Goal: Task Accomplishment & Management: Use online tool/utility

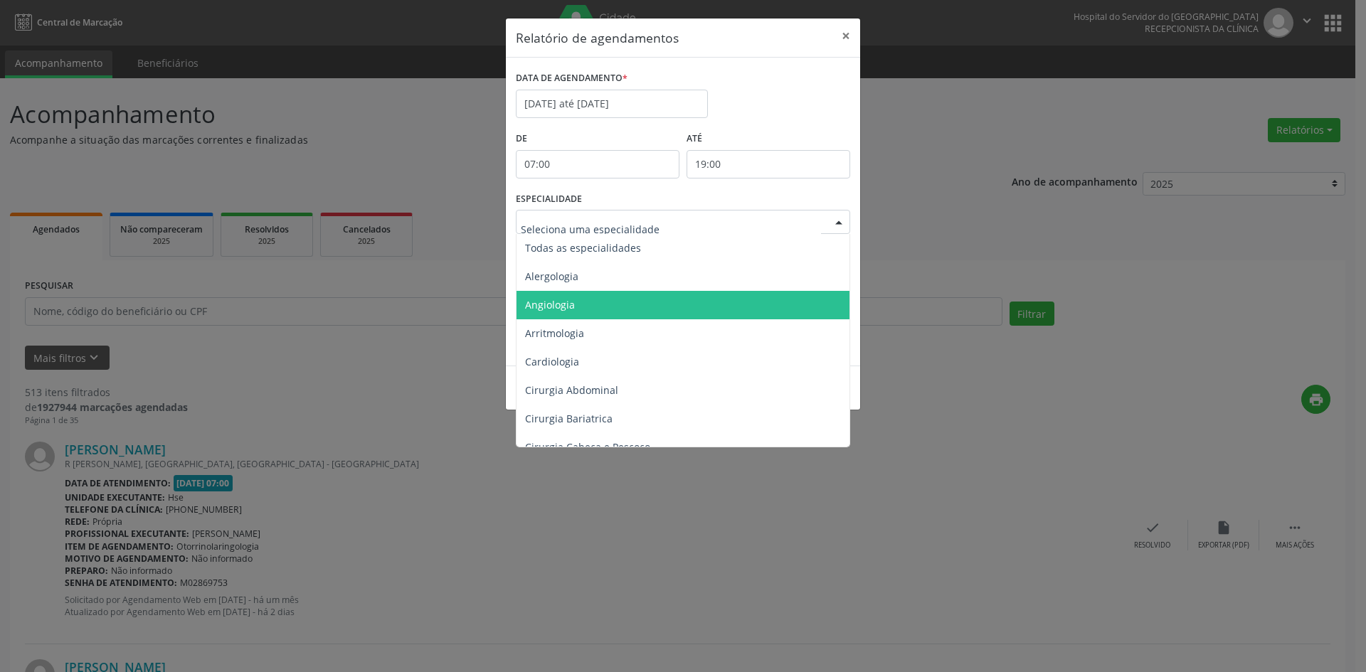
click at [531, 295] on span "Angiologia" at bounding box center [683, 305] width 335 height 28
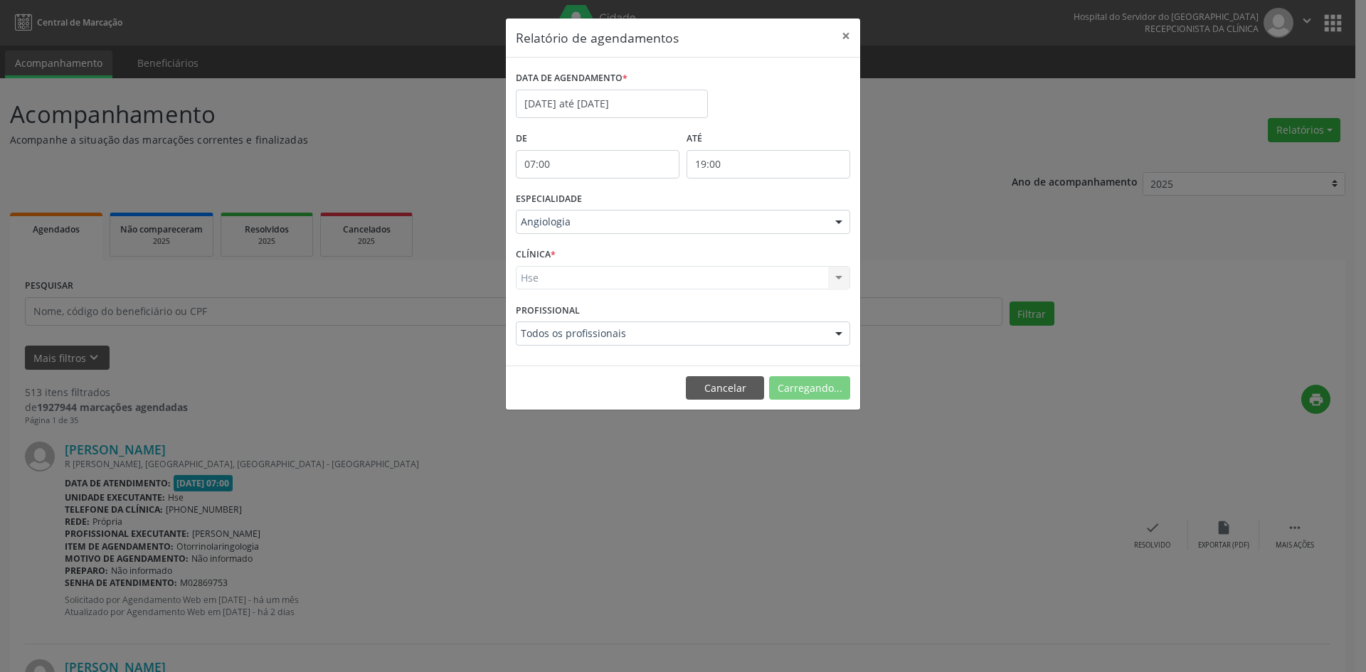
click at [533, 277] on div "Hse Hse Nenhum resultado encontrado para: " " Não há nenhuma opção para ser exi…" at bounding box center [683, 278] width 334 height 24
click at [537, 275] on div "Hse Hse Nenhum resultado encontrado para: " " Não há nenhuma opção para ser exi…" at bounding box center [683, 278] width 334 height 24
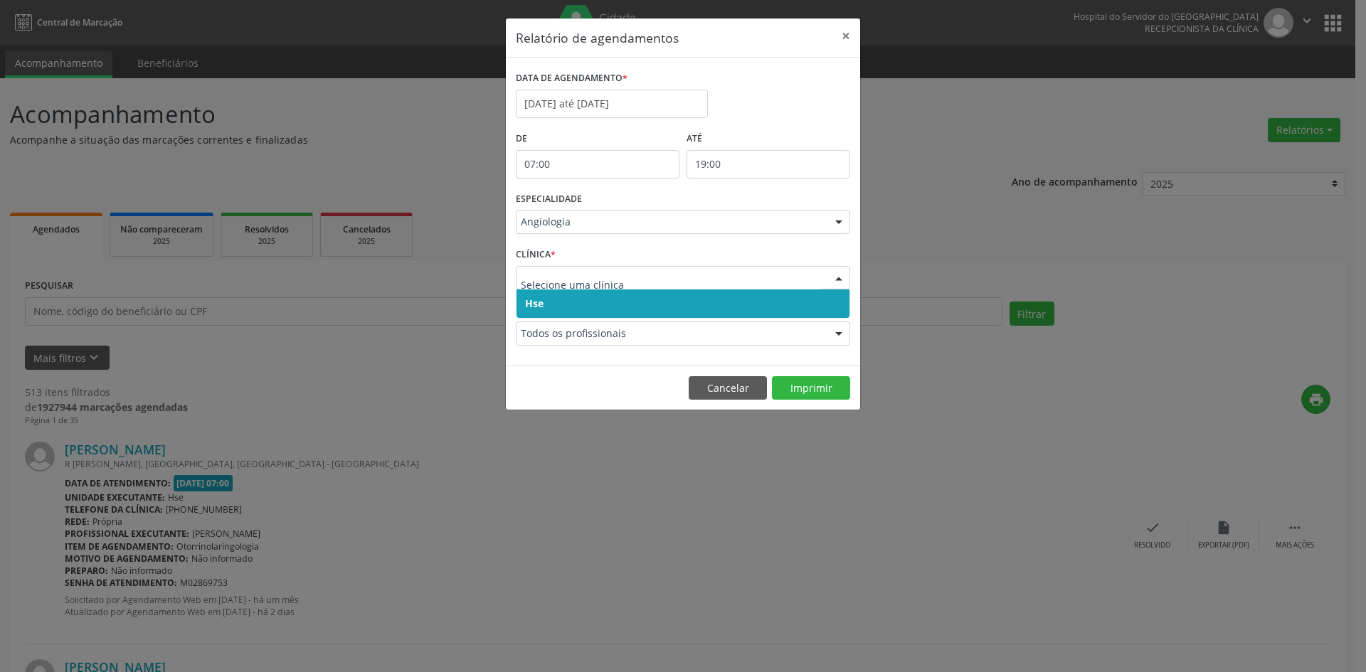
click at [545, 299] on span "Hse" at bounding box center [682, 304] width 333 height 28
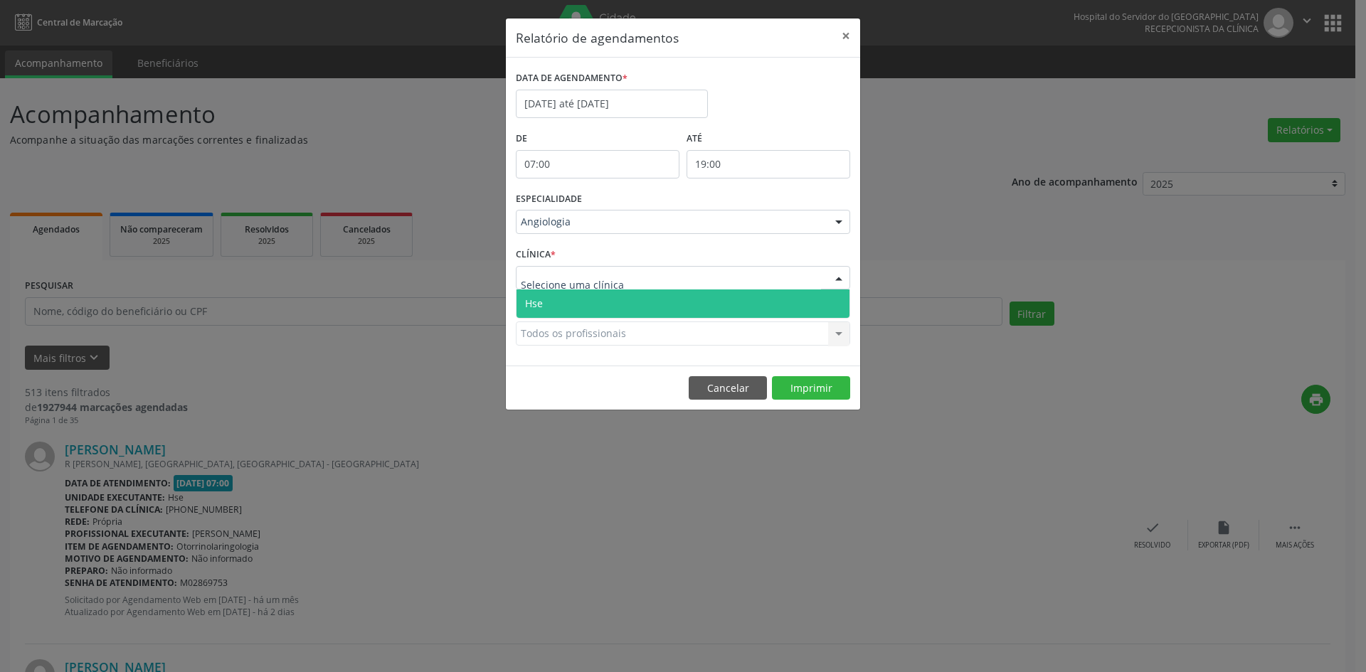
click at [545, 310] on span "Hse" at bounding box center [682, 304] width 333 height 28
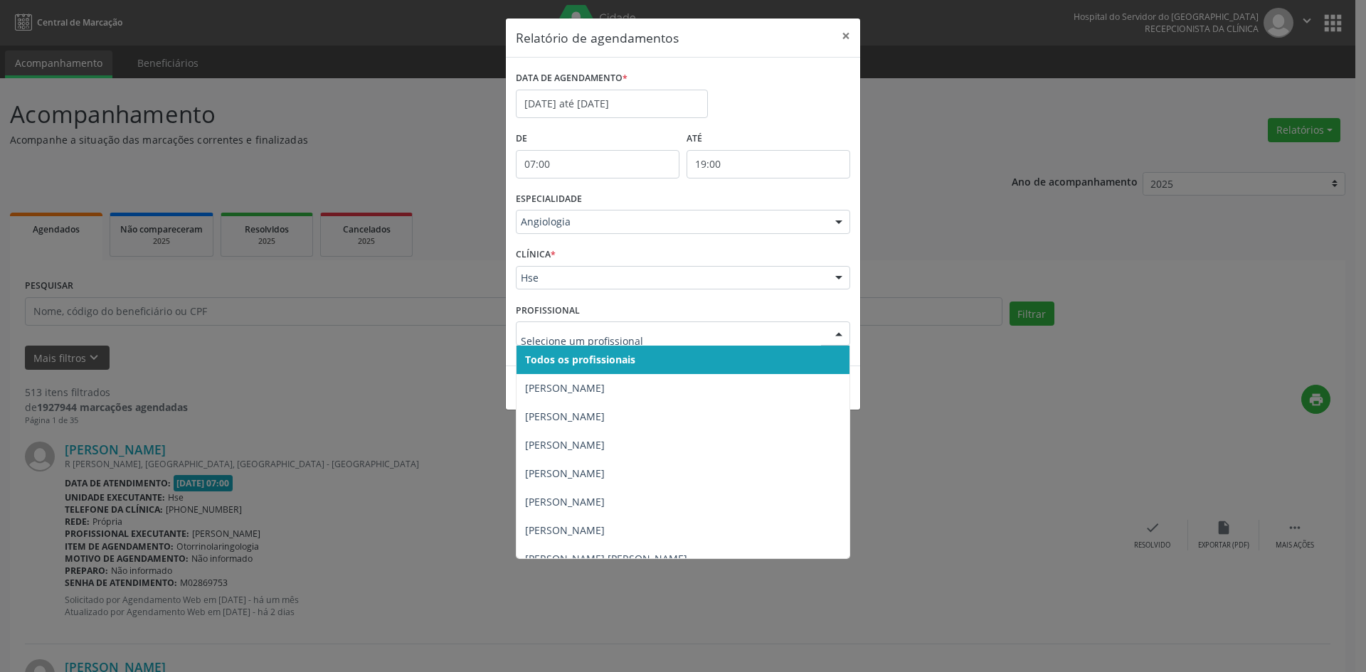
click at [551, 356] on span "Todos os profissionais" at bounding box center [580, 360] width 110 height 14
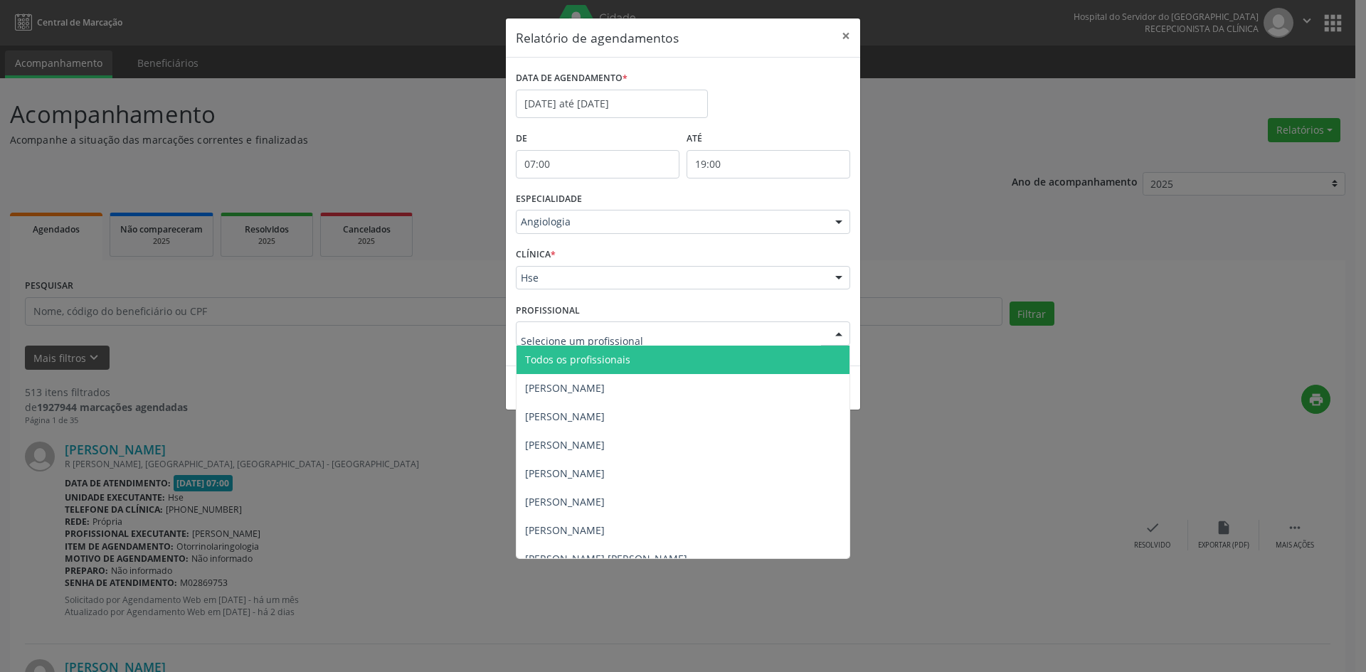
click at [587, 356] on span "Todos os profissionais" at bounding box center [577, 360] width 105 height 14
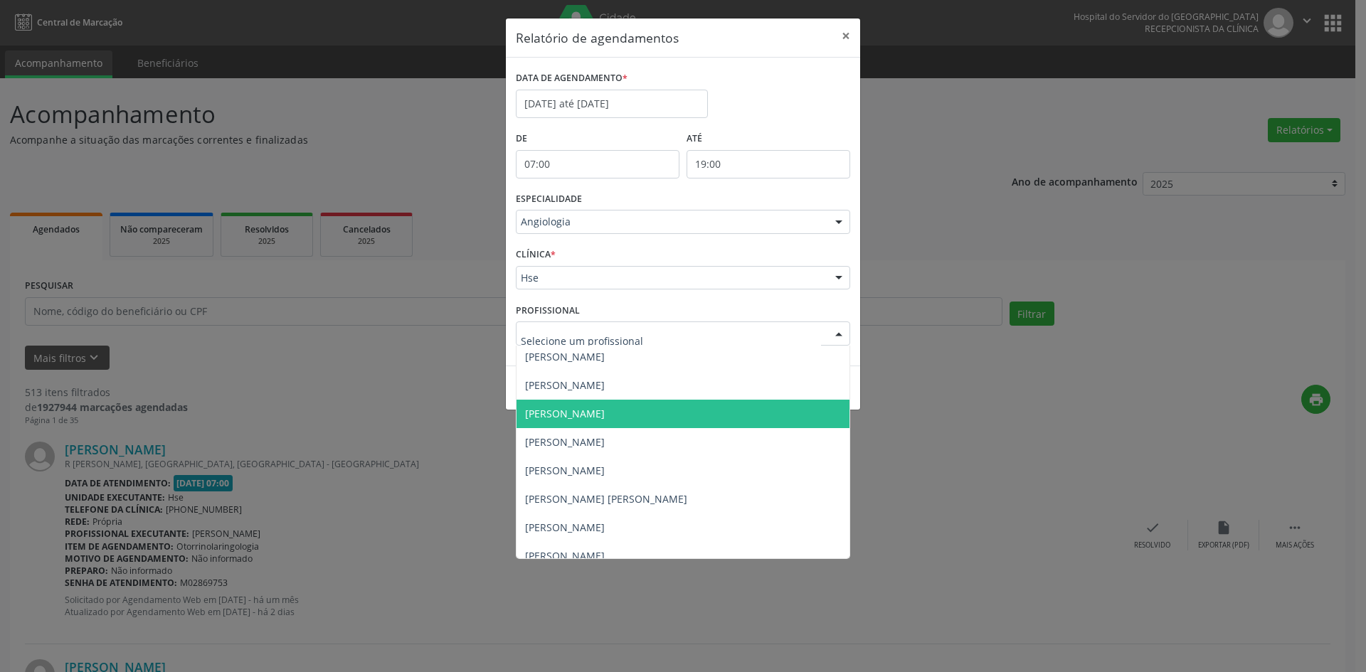
scroll to position [142, 0]
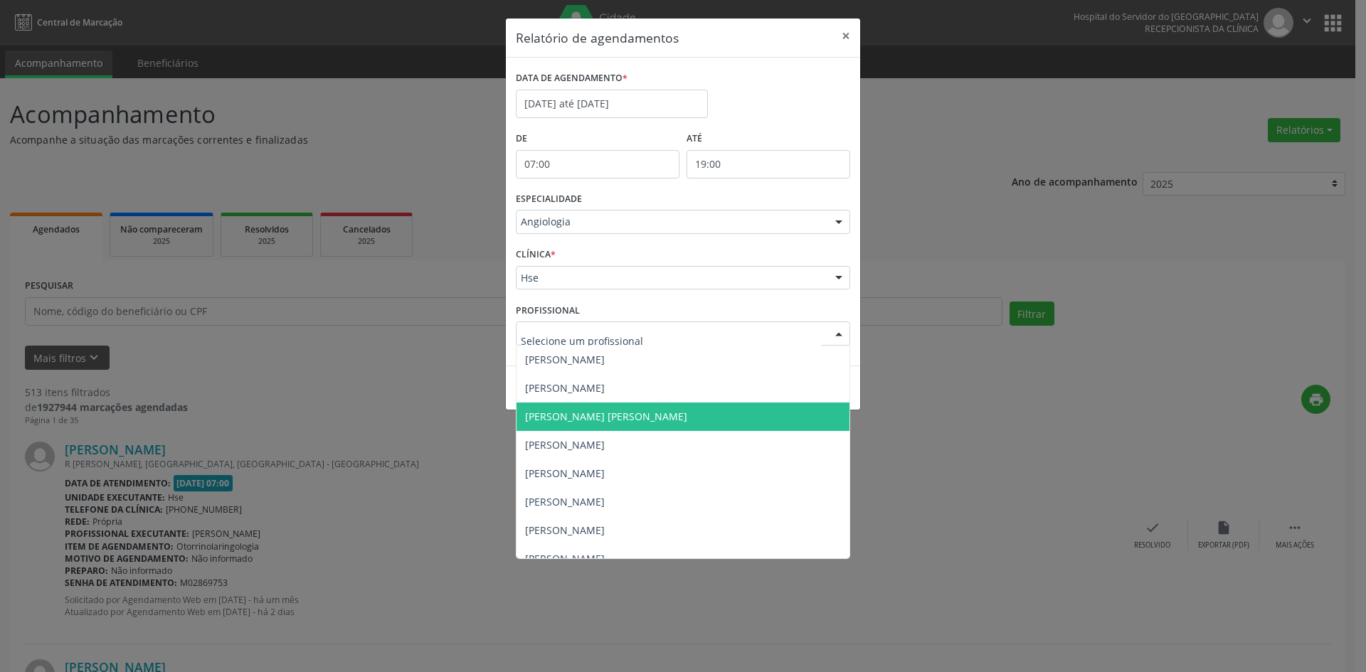
click at [581, 416] on span "[PERSON_NAME] [PERSON_NAME]" at bounding box center [606, 417] width 162 height 14
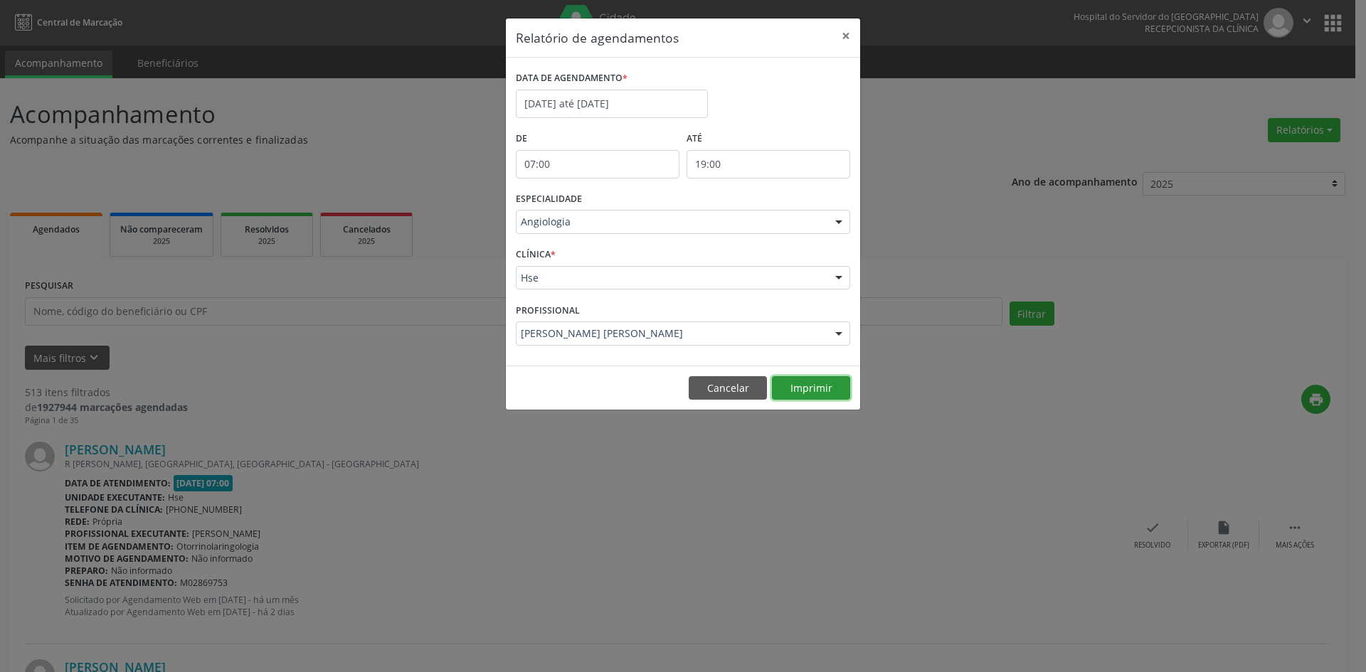
click at [810, 391] on button "Imprimir" at bounding box center [811, 388] width 78 height 24
click at [837, 221] on div at bounding box center [838, 223] width 21 height 24
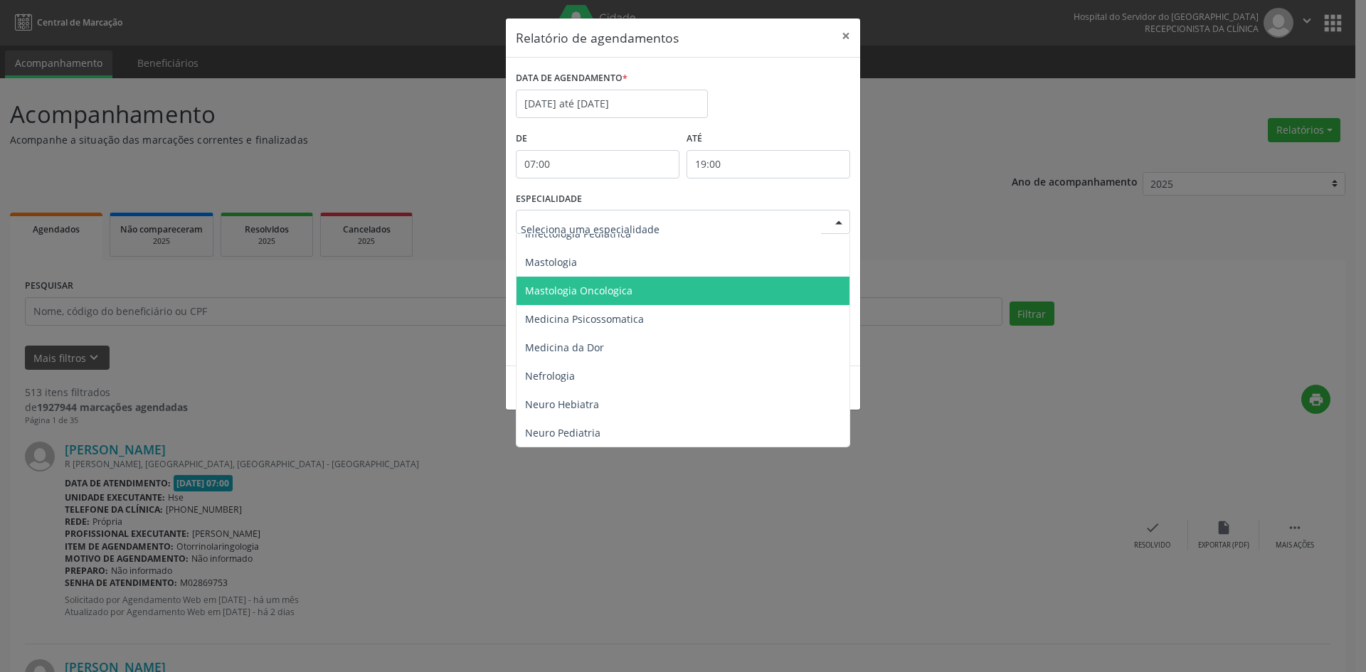
scroll to position [1281, 0]
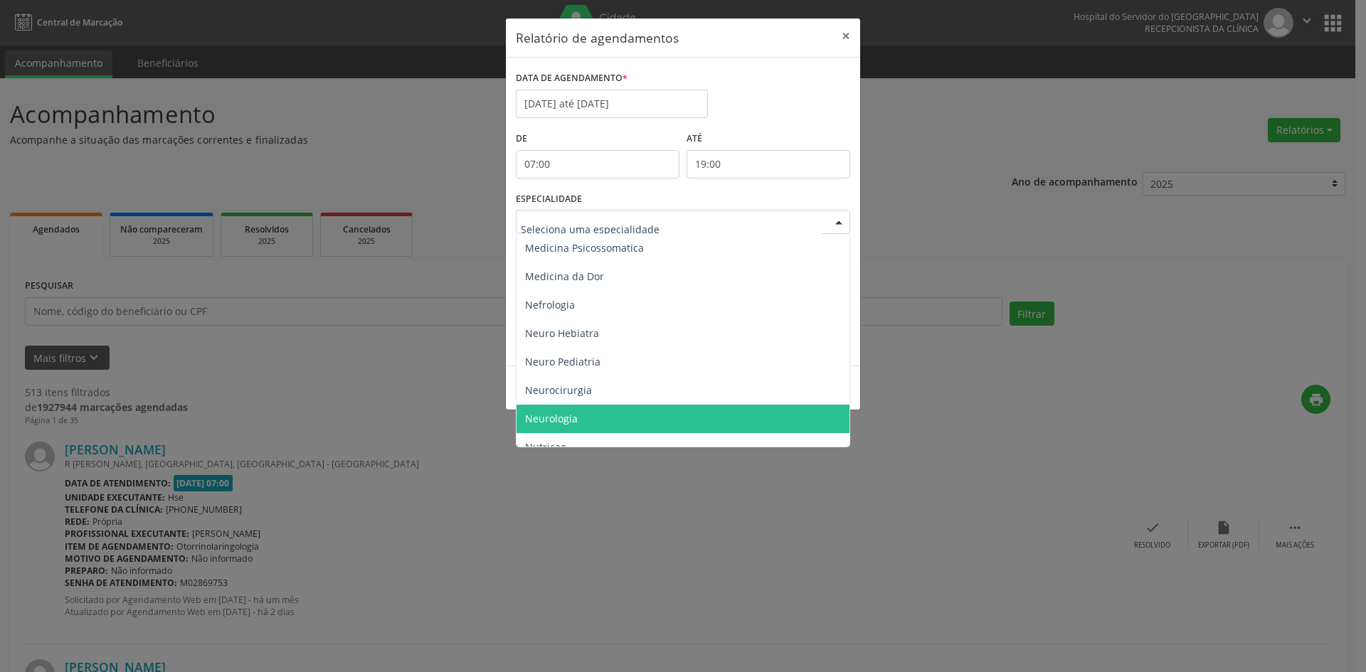
click at [564, 413] on span "Neurologia" at bounding box center [551, 419] width 53 height 14
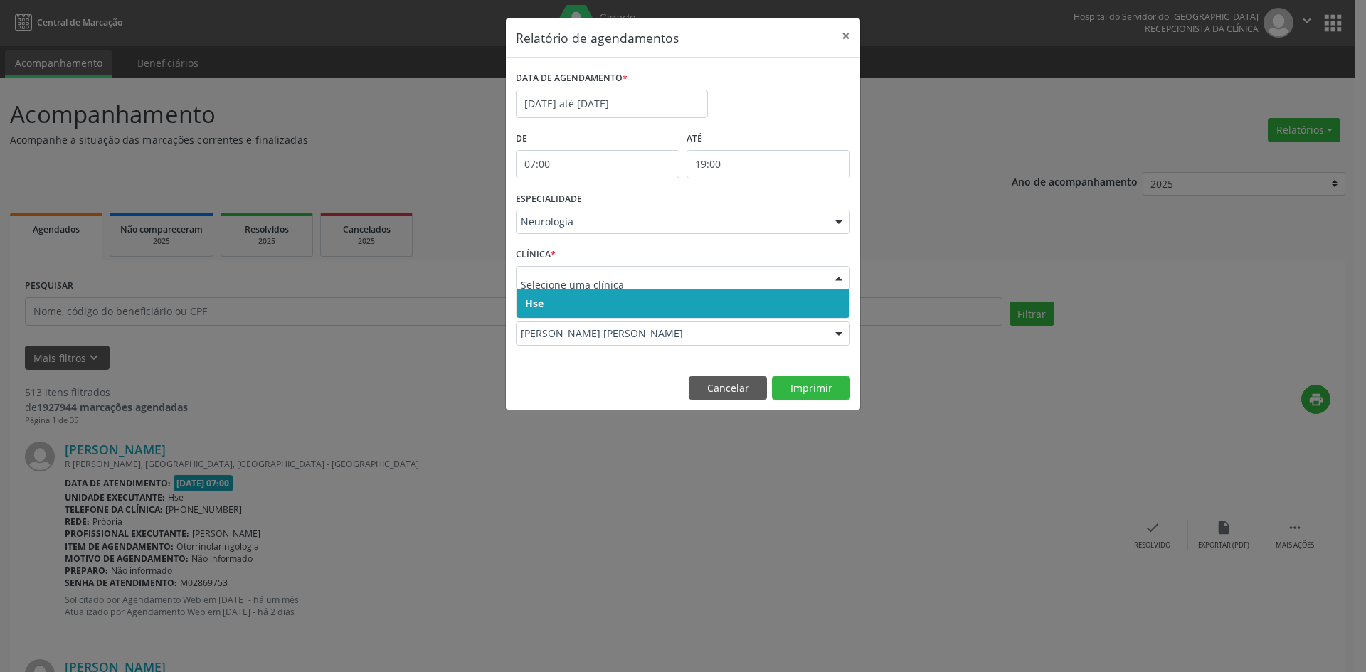
click at [529, 306] on span "Hse" at bounding box center [534, 304] width 18 height 14
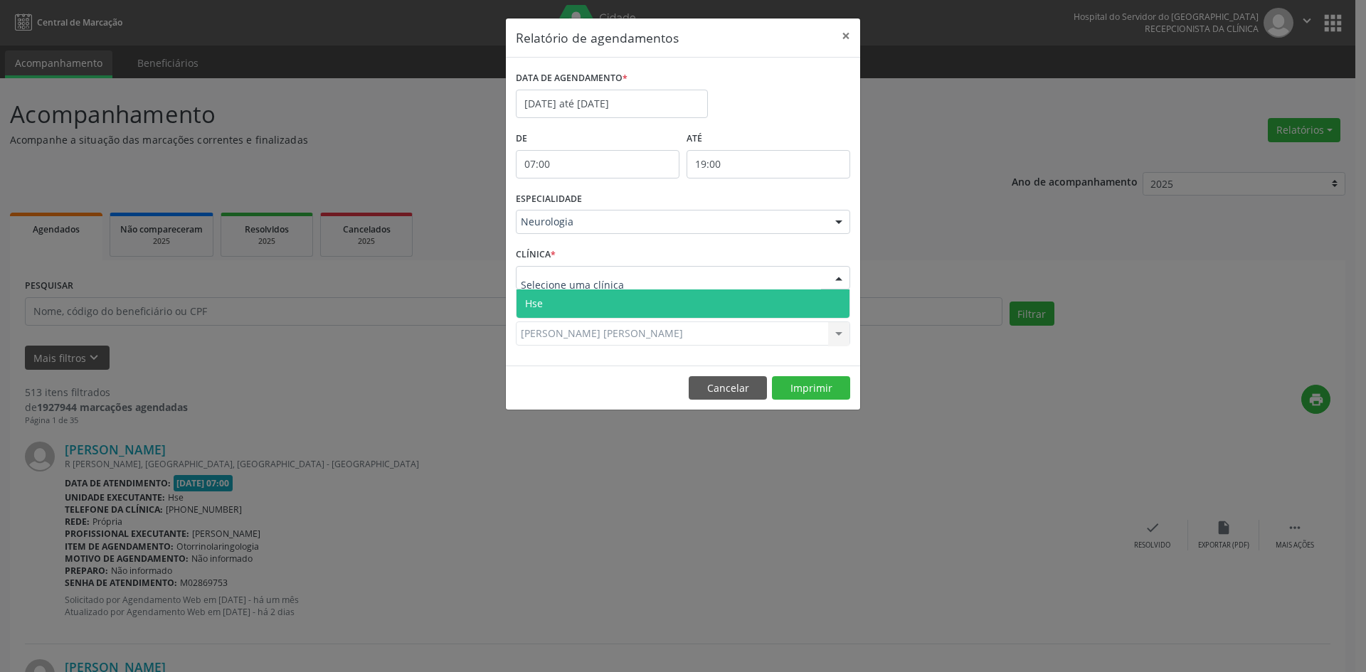
click at [539, 302] on span "Hse" at bounding box center [534, 304] width 18 height 14
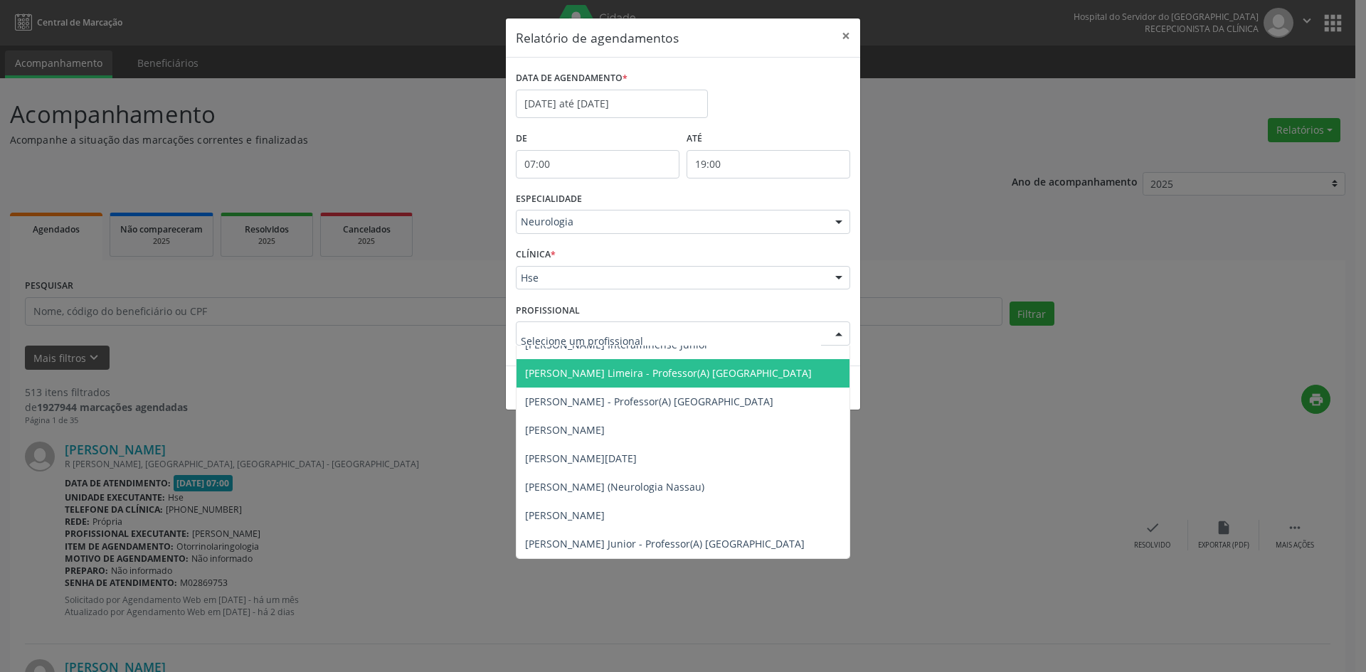
scroll to position [0, 0]
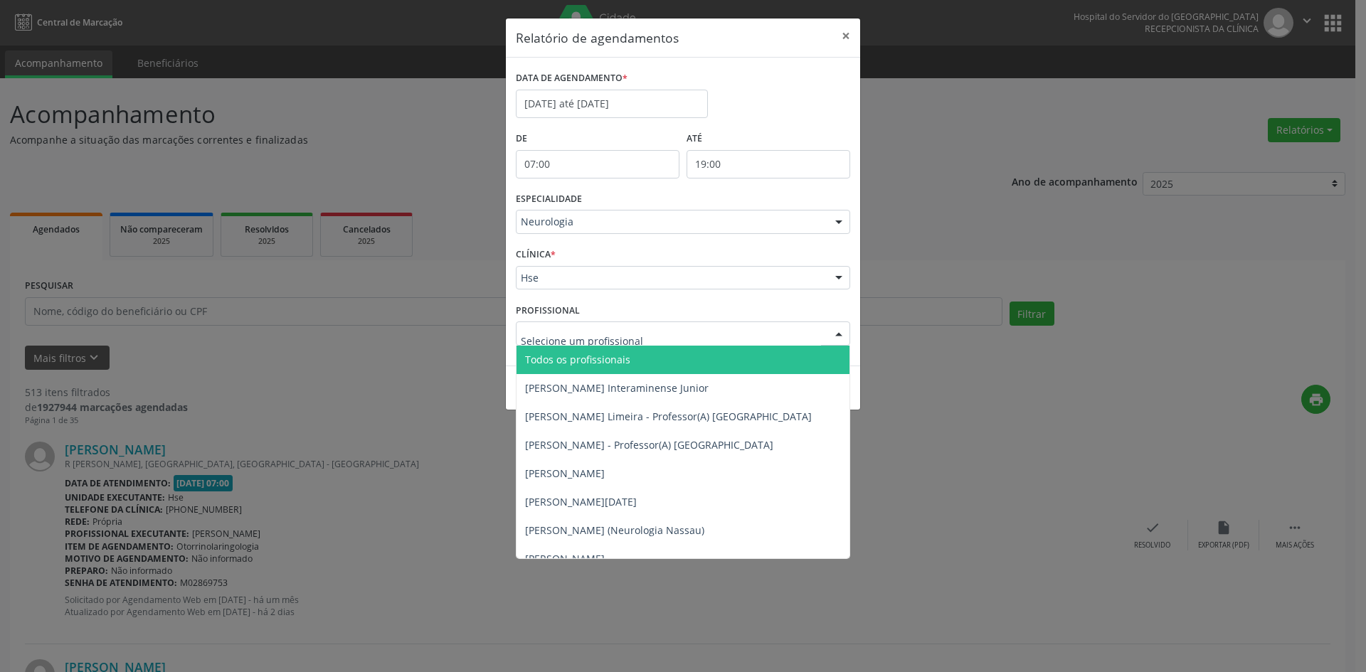
click at [574, 351] on span "Todos os profissionais" at bounding box center [682, 360] width 333 height 28
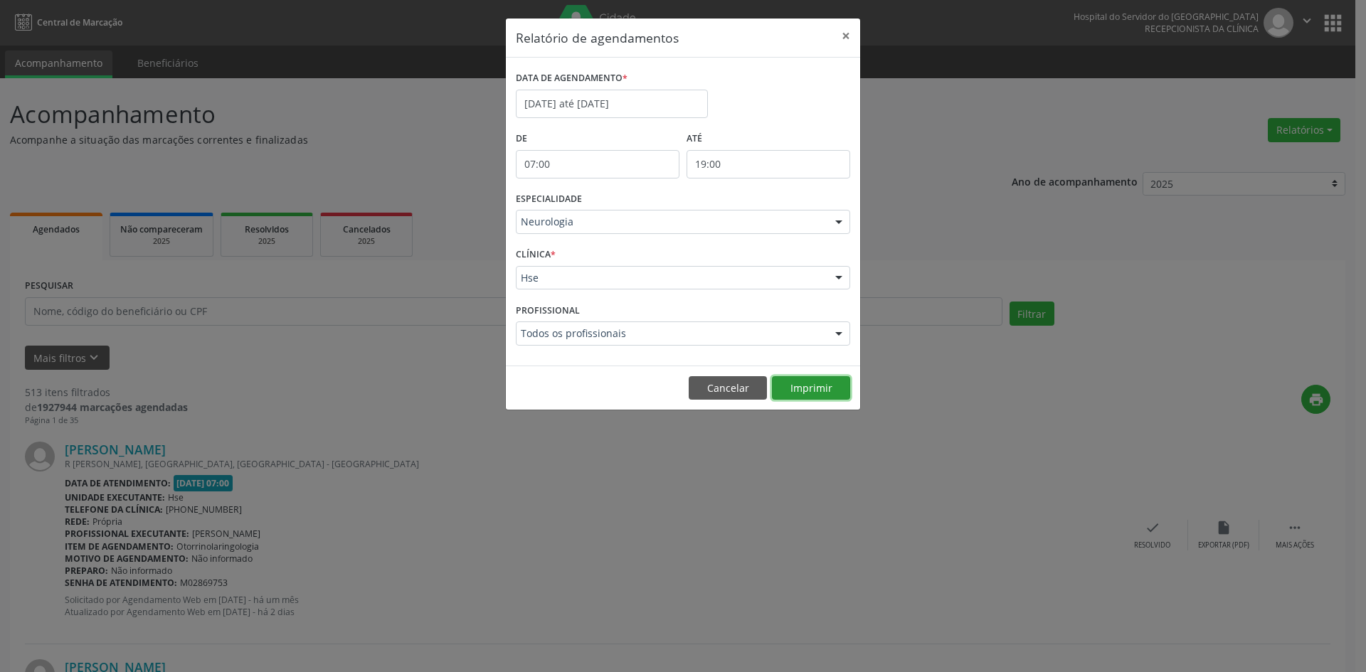
click at [799, 383] on button "Imprimir" at bounding box center [811, 388] width 78 height 24
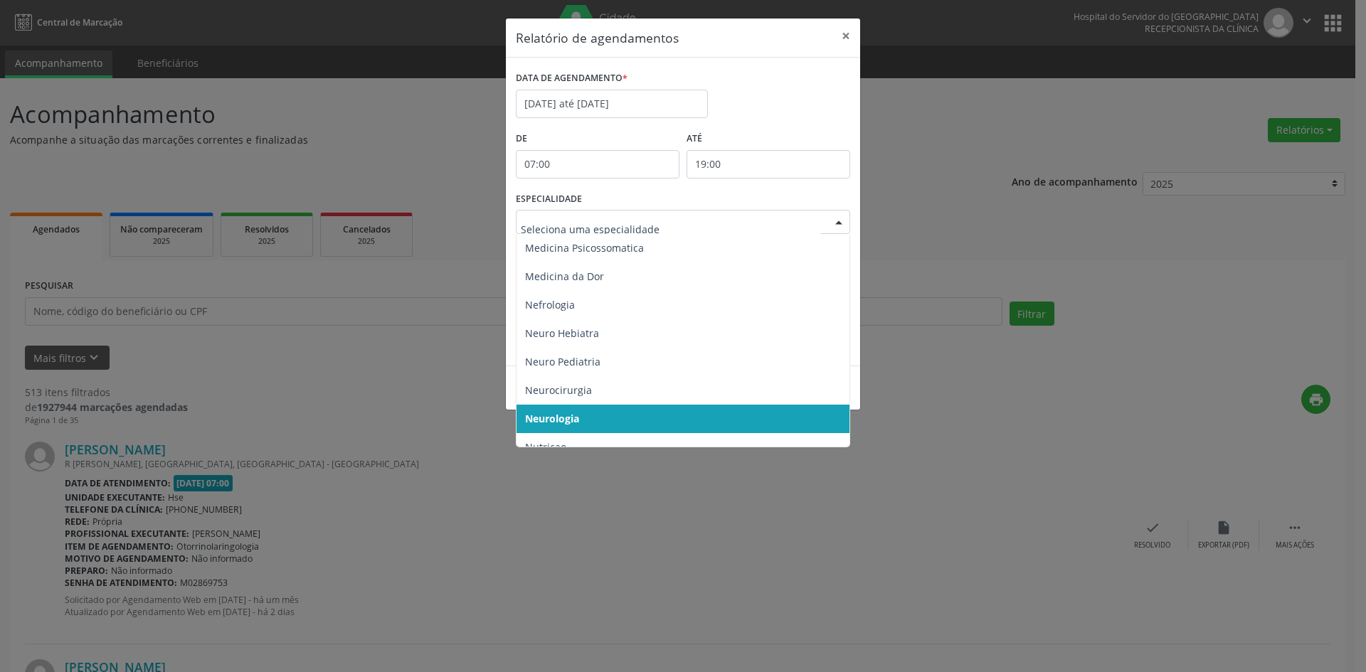
click at [839, 224] on div at bounding box center [838, 223] width 21 height 24
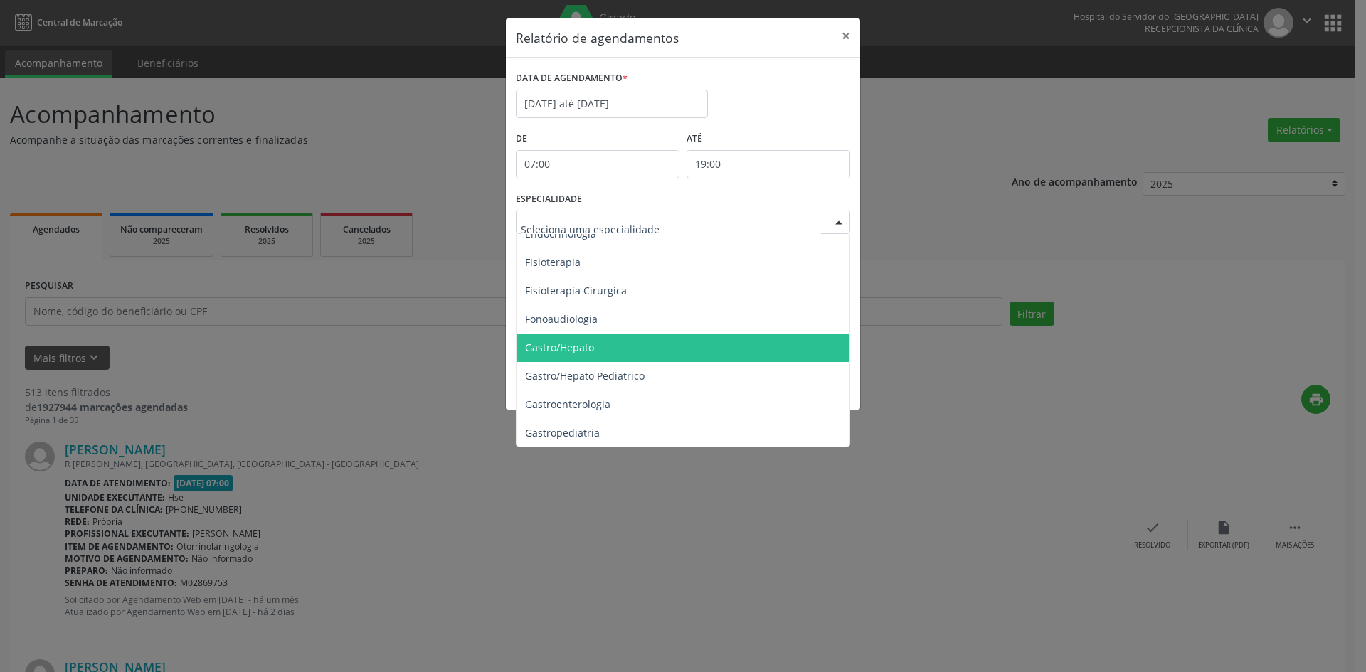
scroll to position [711, 0]
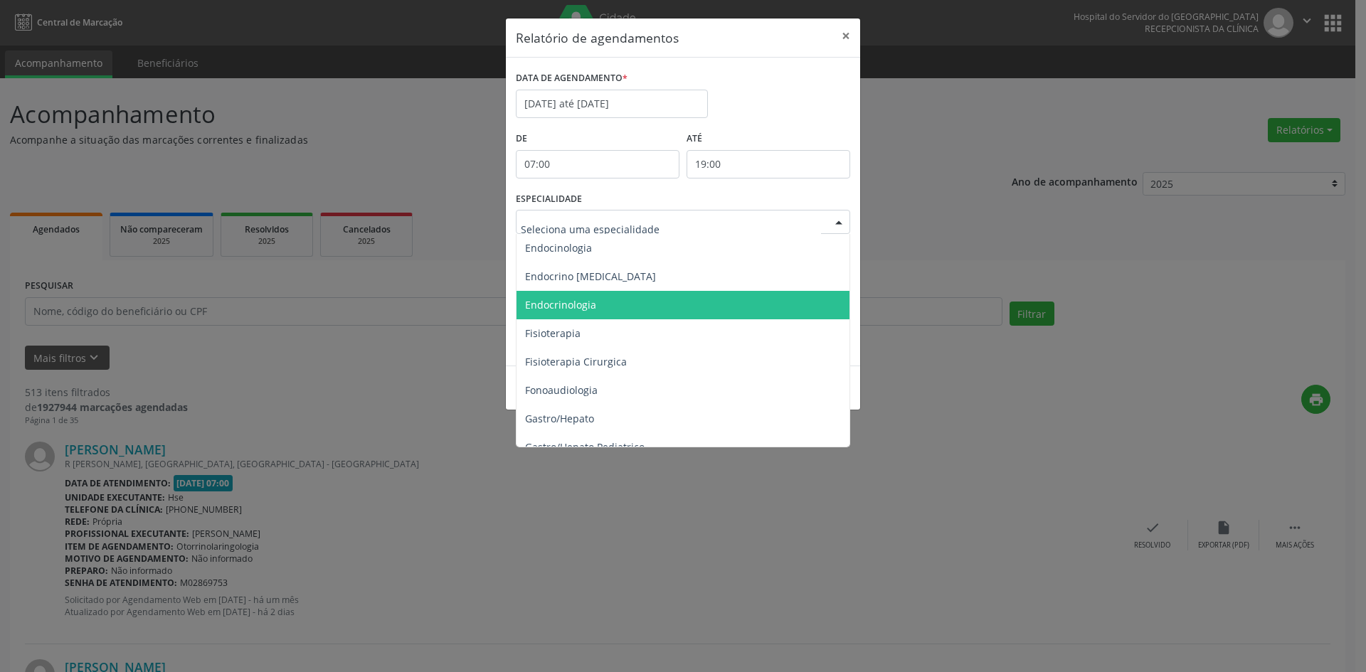
click at [581, 307] on span "Endocrinologia" at bounding box center [560, 305] width 71 height 14
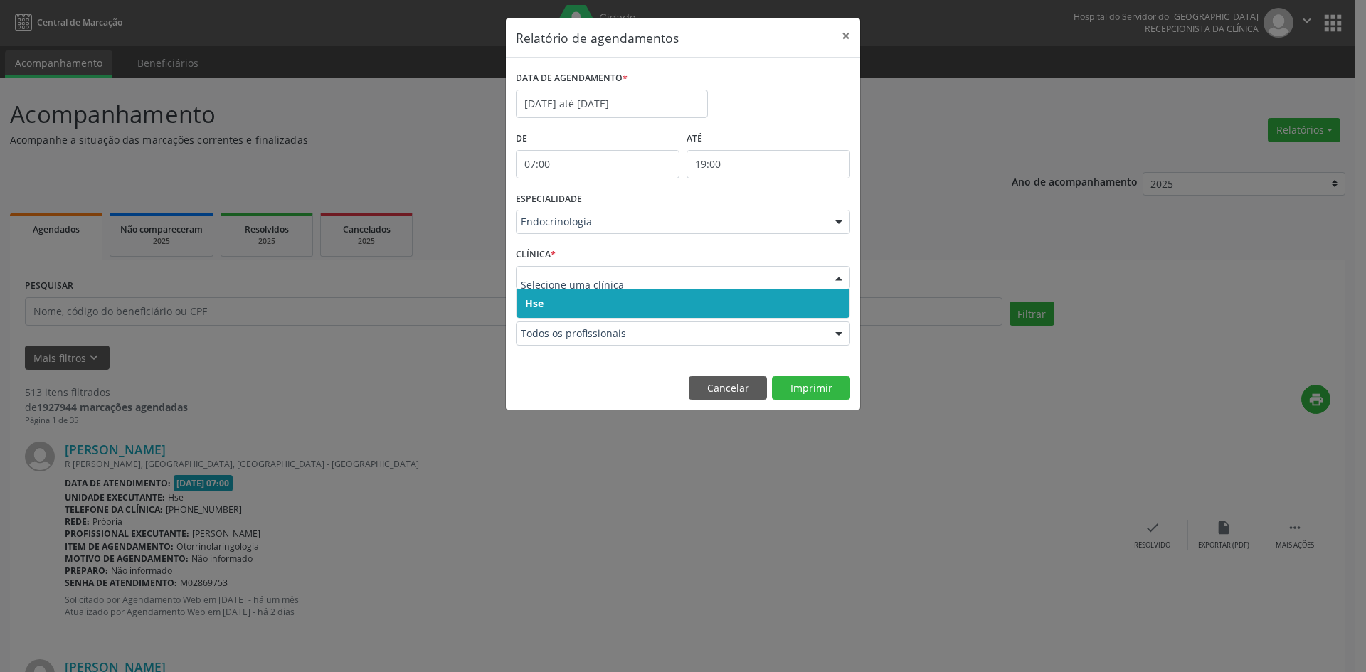
click at [535, 302] on span "Hse" at bounding box center [534, 304] width 18 height 14
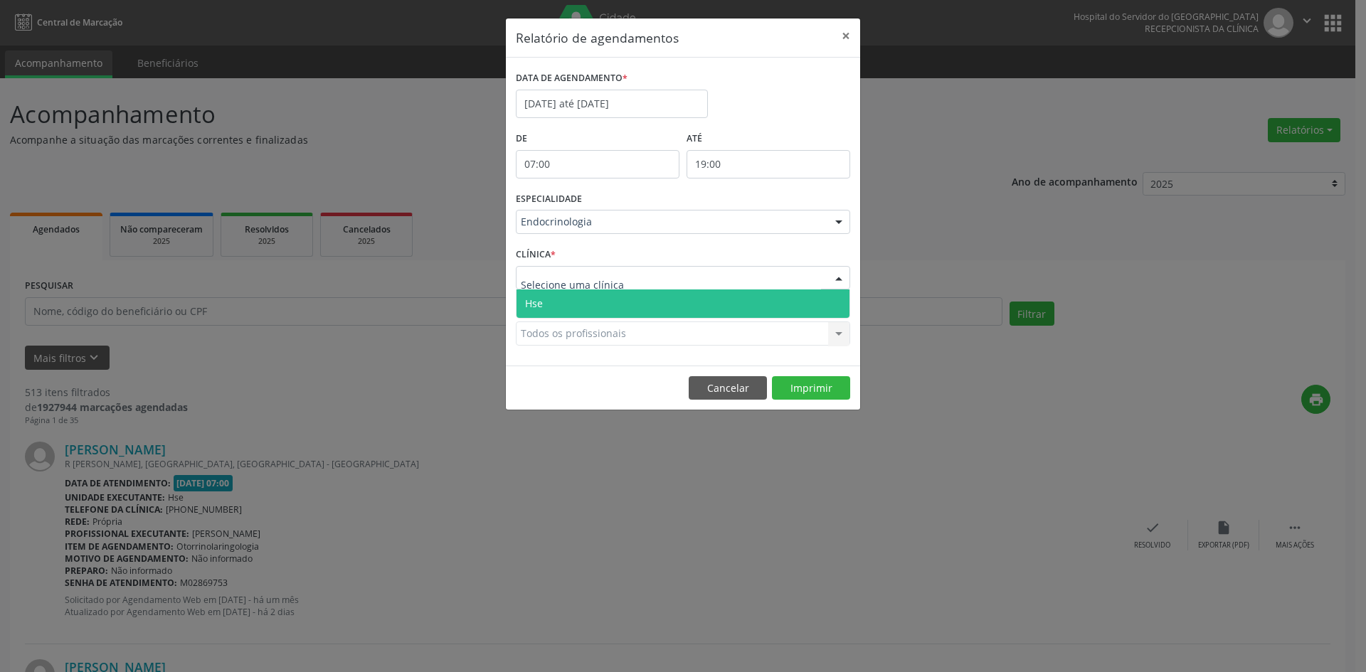
click at [537, 304] on span "Hse" at bounding box center [534, 304] width 18 height 14
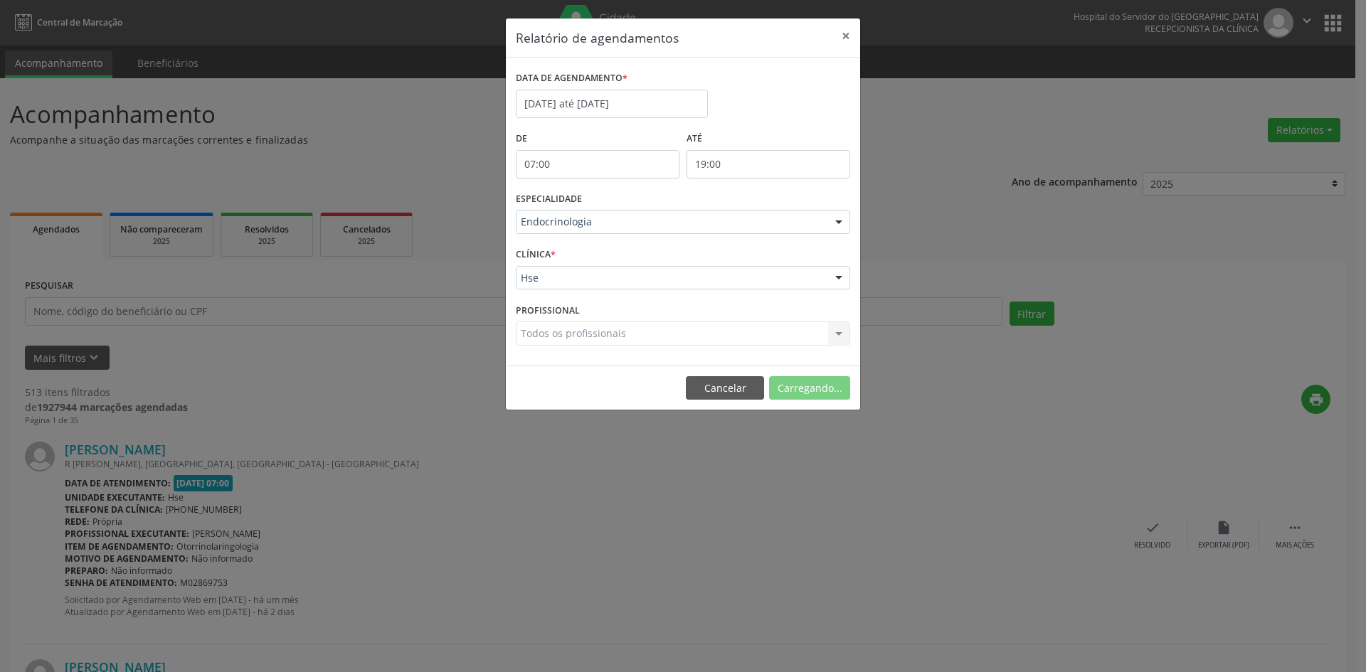
click at [553, 334] on div "Todos os profissionais Todos os profissionais [PERSON_NAME] Interaminense [PERS…" at bounding box center [683, 334] width 334 height 24
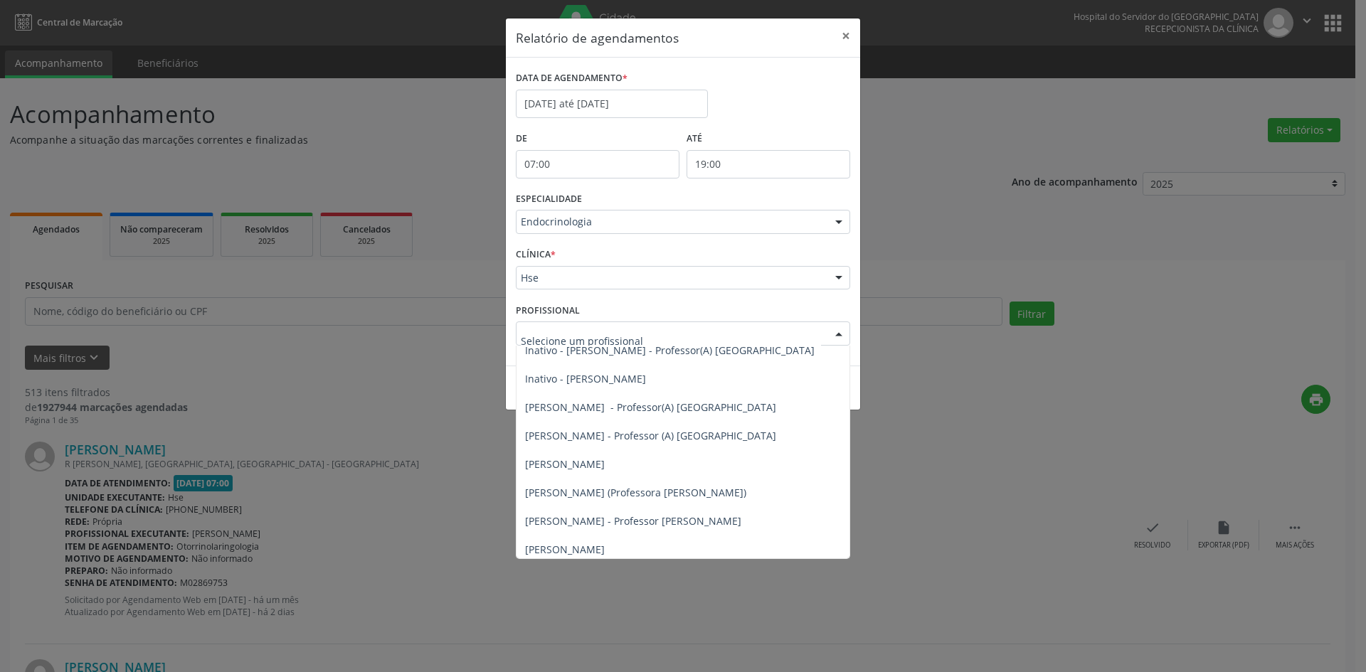
scroll to position [142, 0]
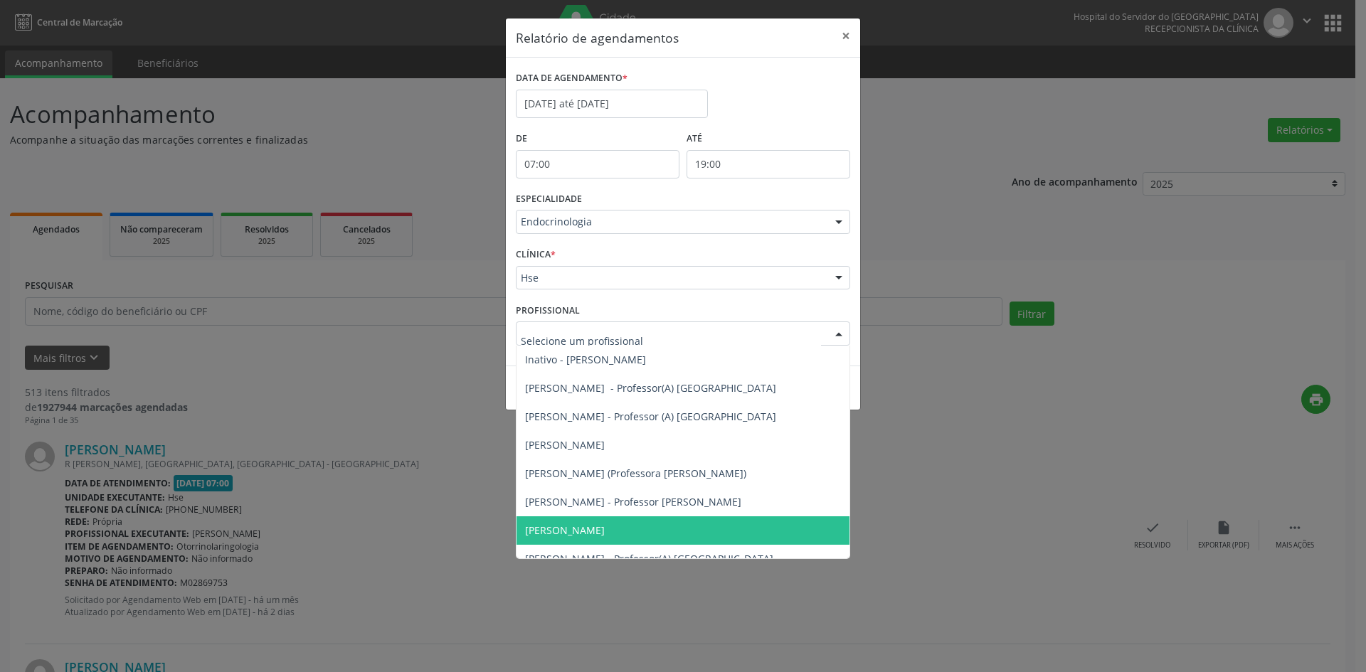
click at [600, 529] on span "[PERSON_NAME]" at bounding box center [565, 531] width 80 height 14
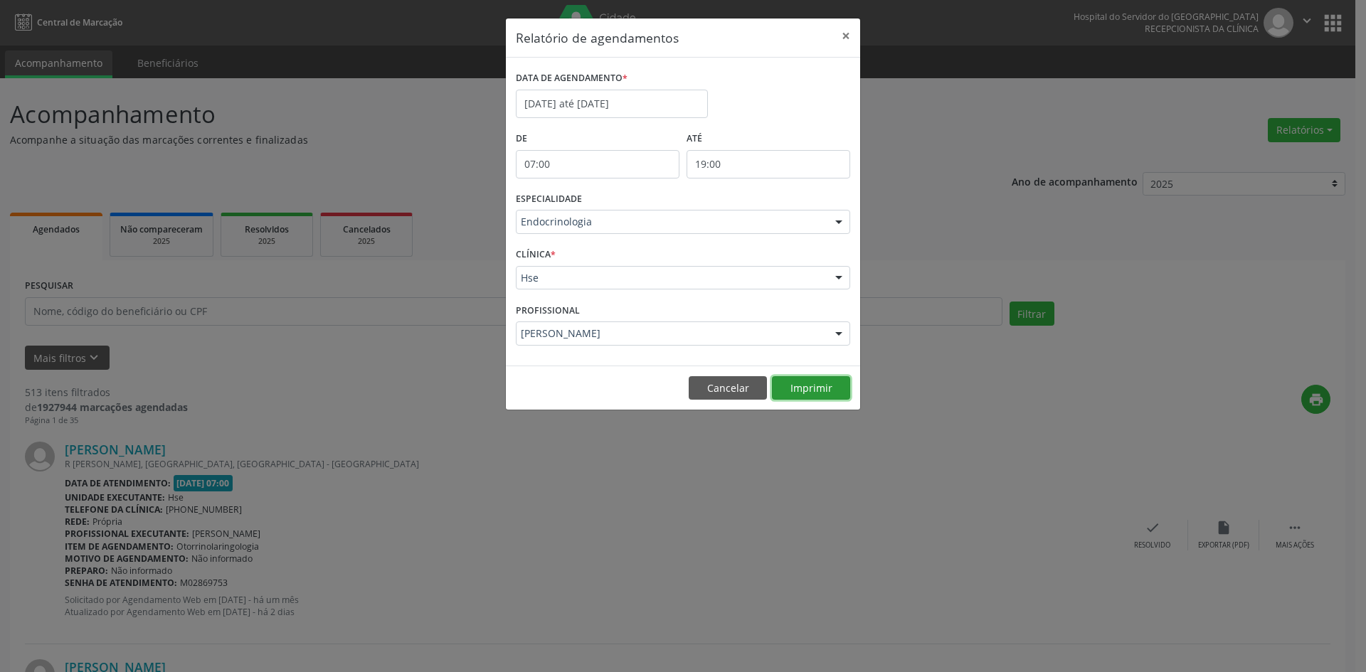
click at [807, 381] on button "Imprimir" at bounding box center [811, 388] width 78 height 24
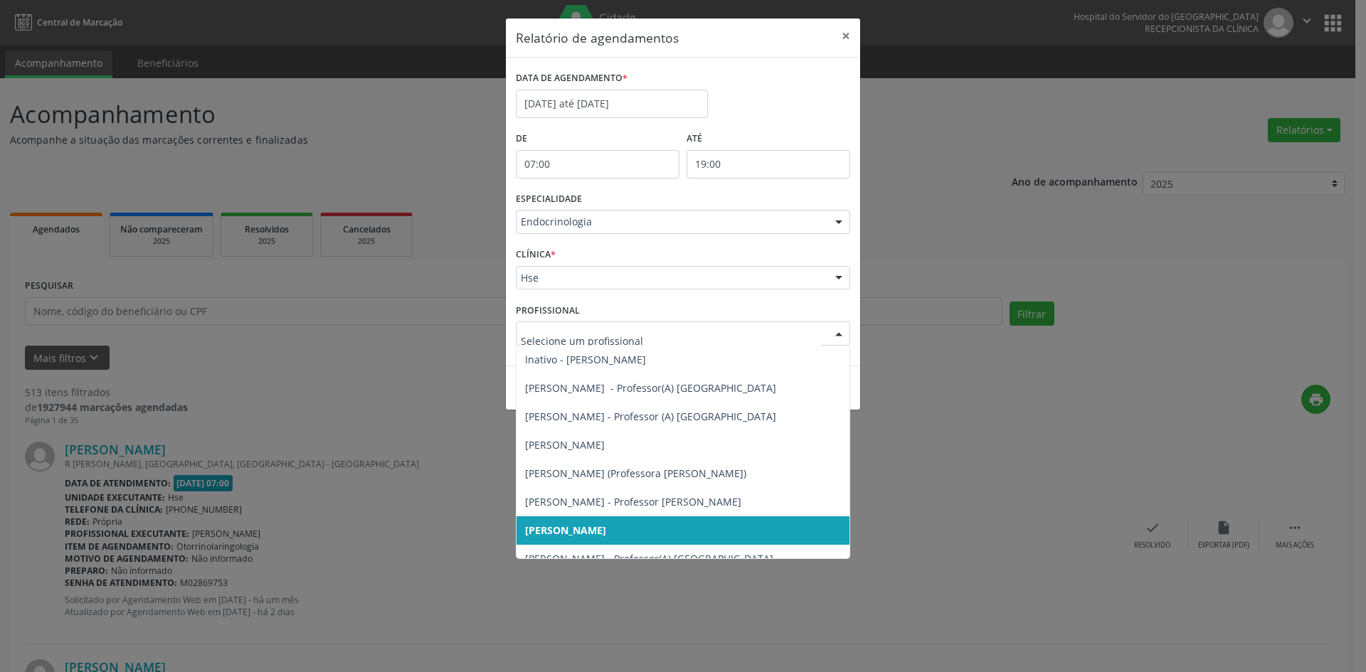
click at [844, 336] on div at bounding box center [838, 334] width 21 height 24
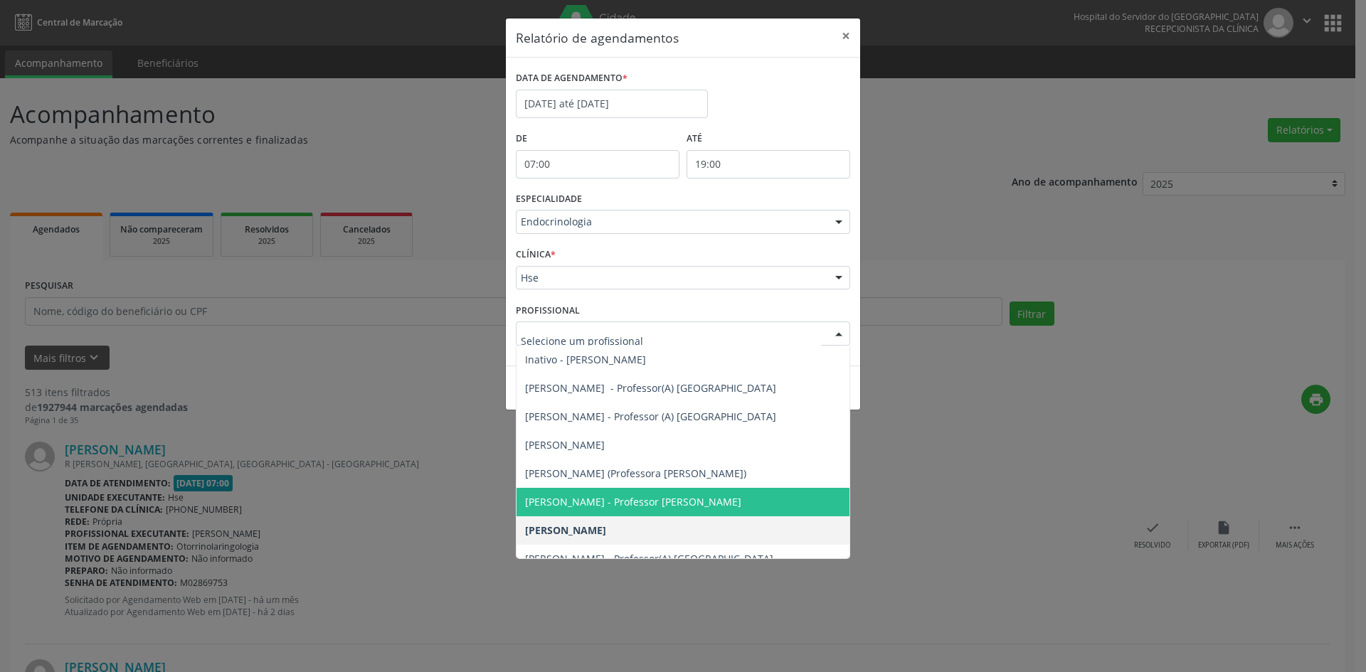
click at [655, 503] on span "[PERSON_NAME] - Professor [PERSON_NAME]" at bounding box center [633, 502] width 216 height 14
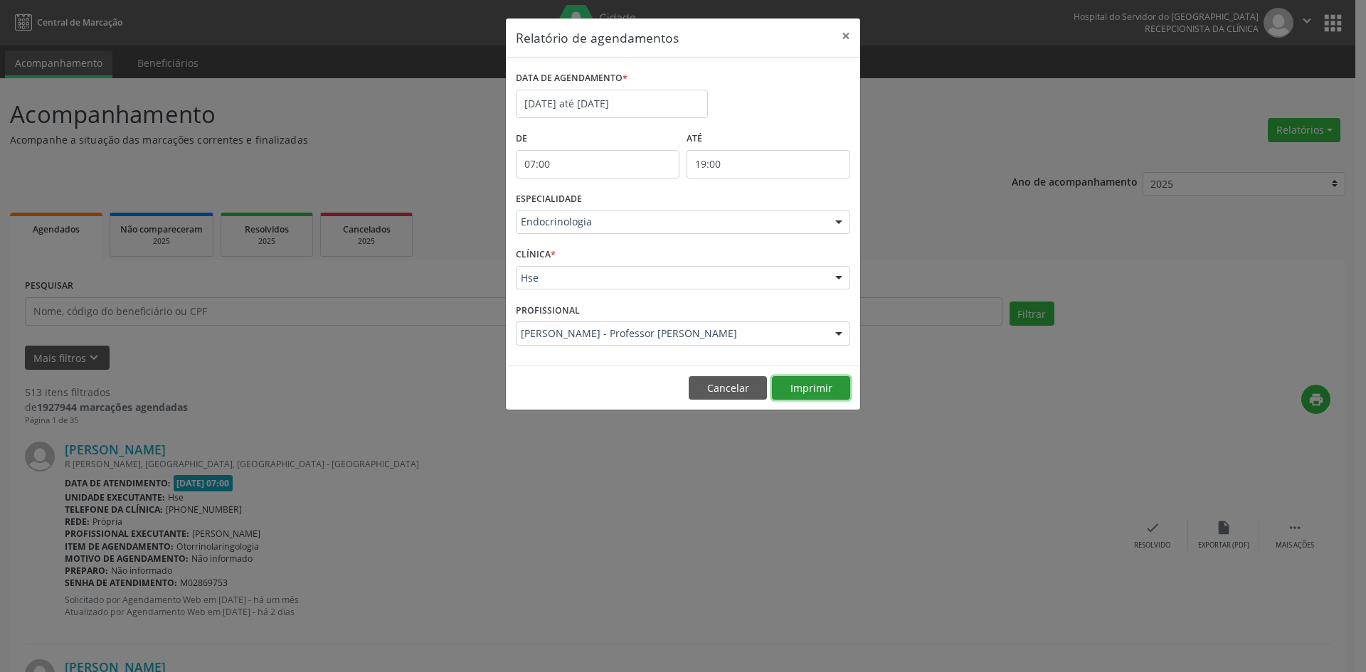
click at [816, 383] on button "Imprimir" at bounding box center [811, 388] width 78 height 24
click at [837, 220] on div at bounding box center [838, 223] width 21 height 24
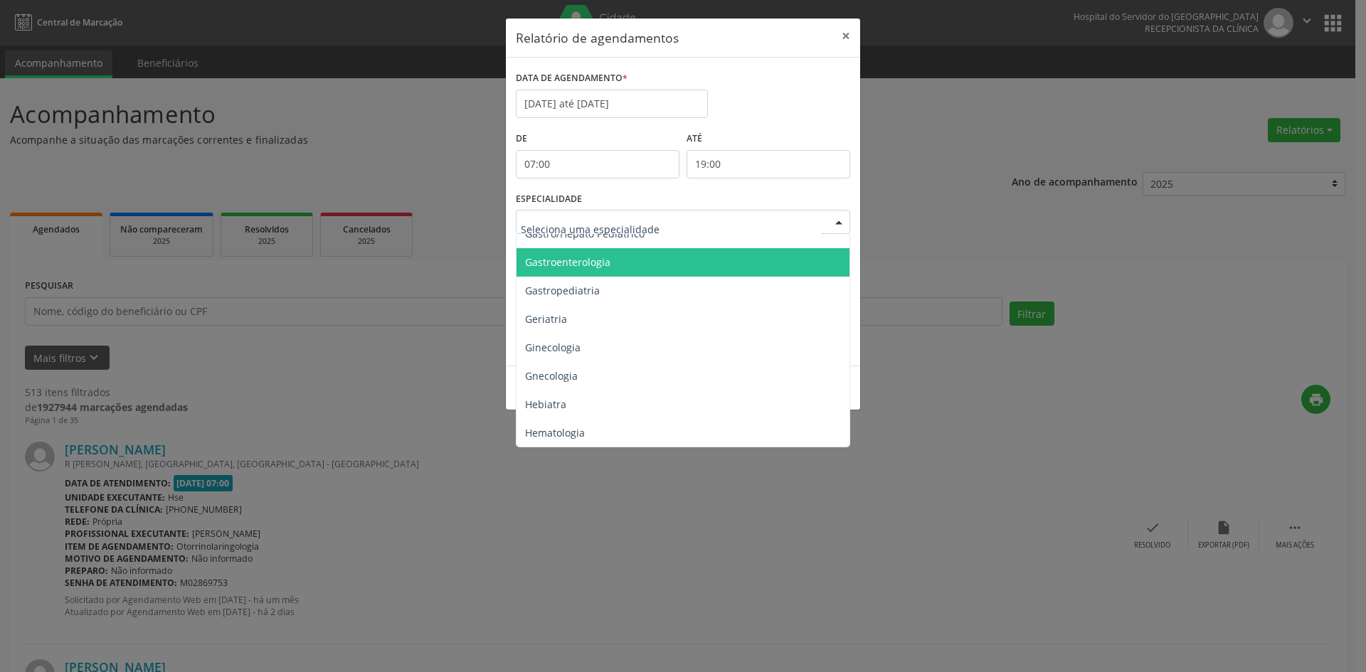
scroll to position [996, 0]
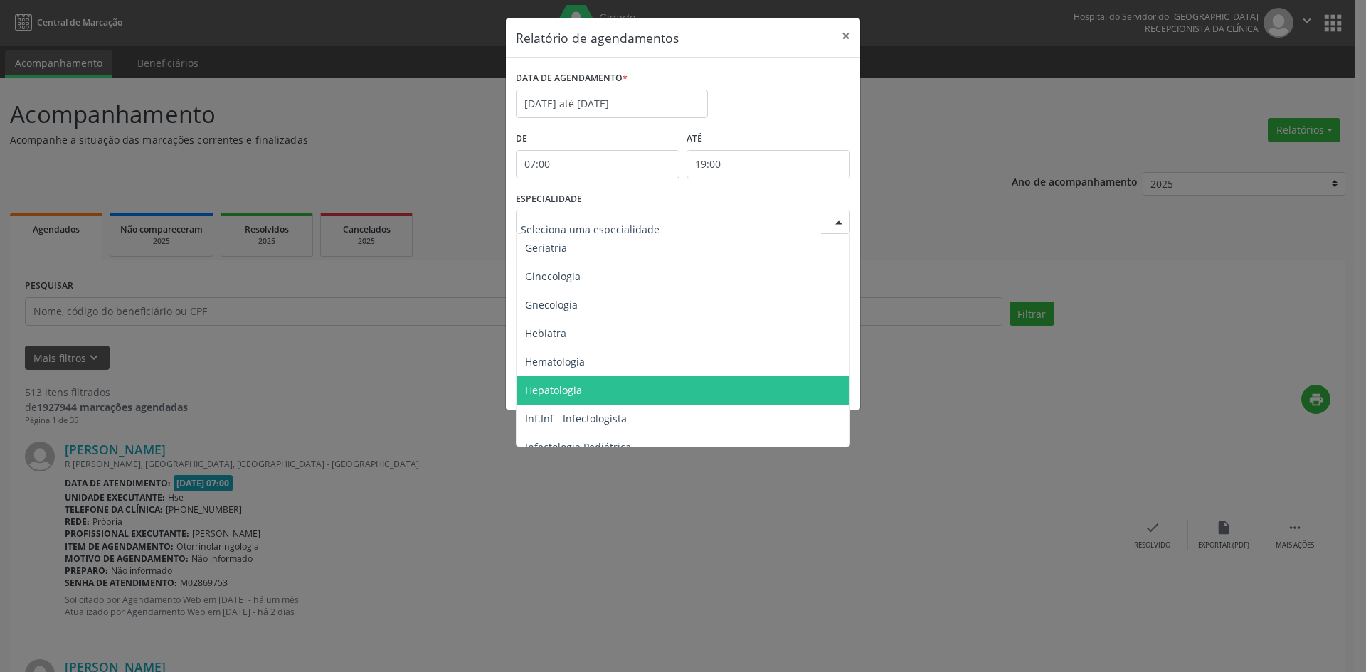
click at [564, 391] on span "Hepatologia" at bounding box center [553, 390] width 57 height 14
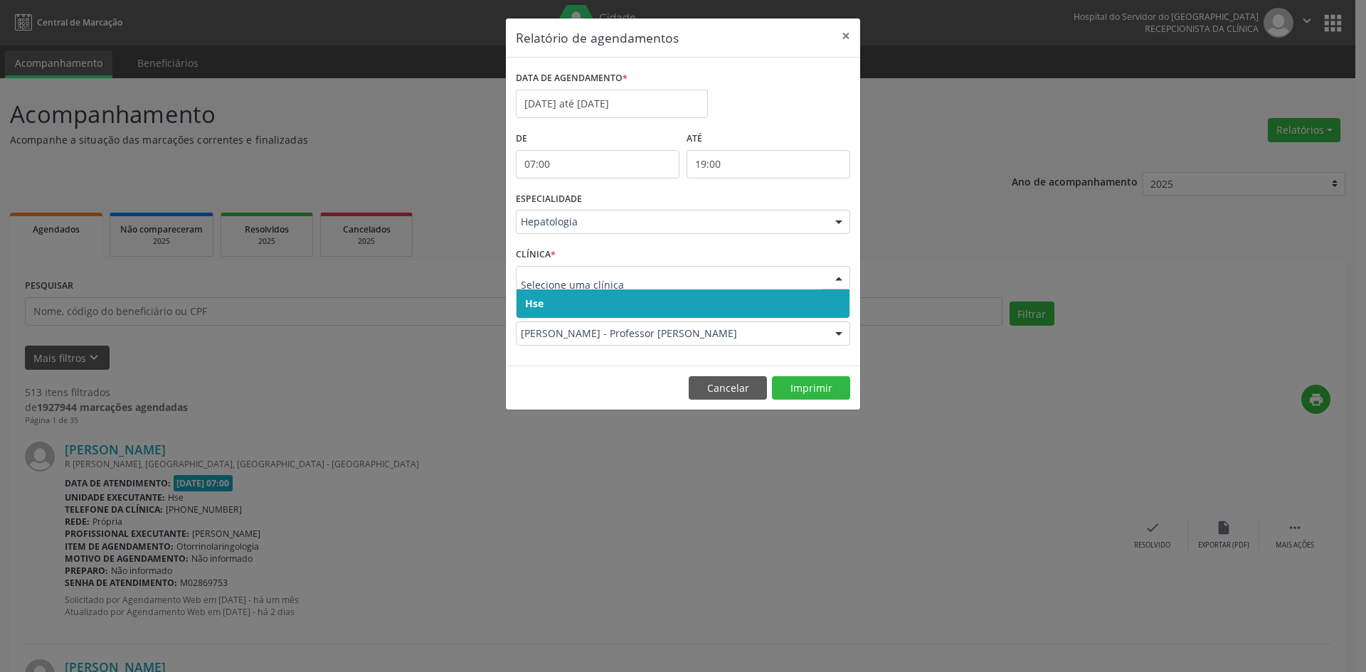
click at [536, 301] on span "Hse" at bounding box center [534, 304] width 18 height 14
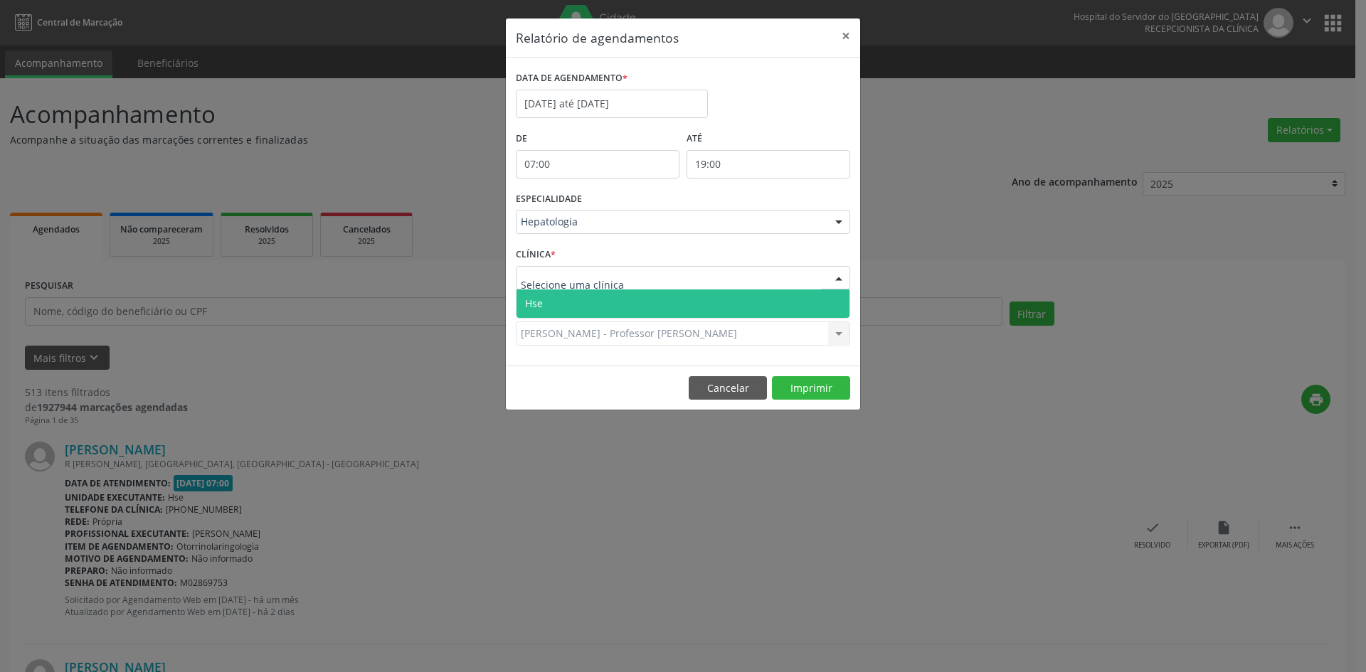
click at [534, 295] on span "Hse" at bounding box center [682, 304] width 333 height 28
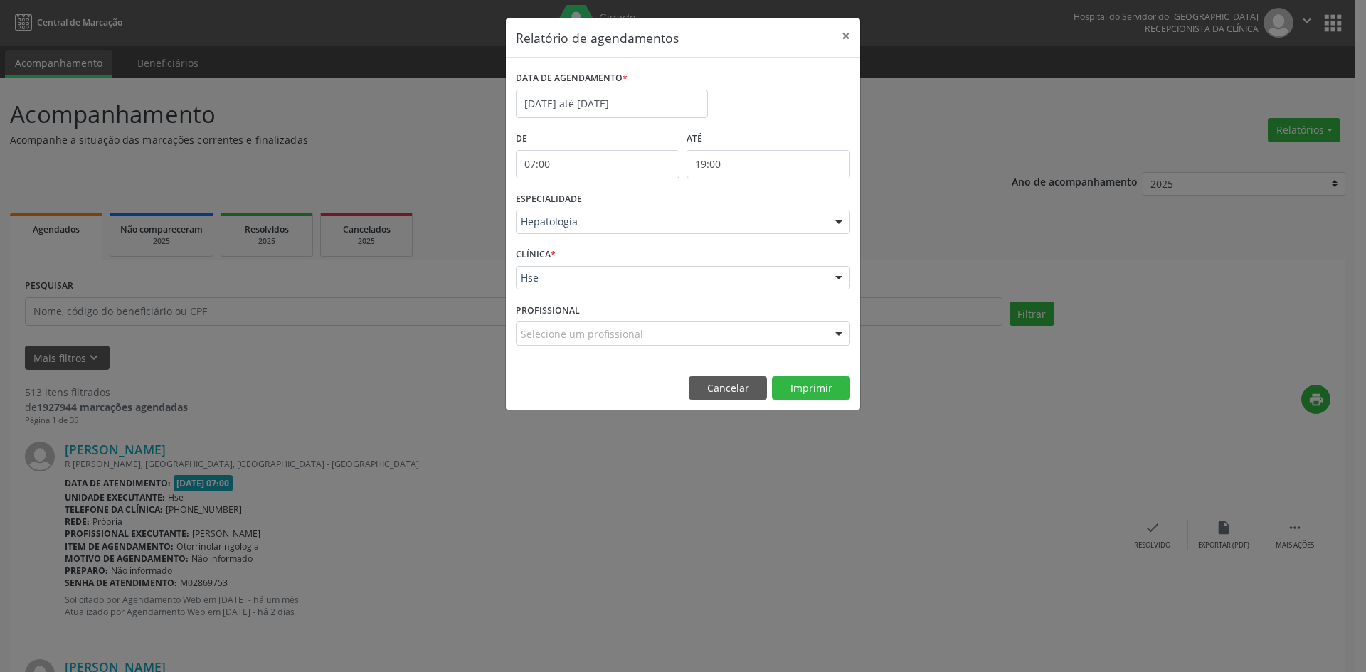
scroll to position [0, 0]
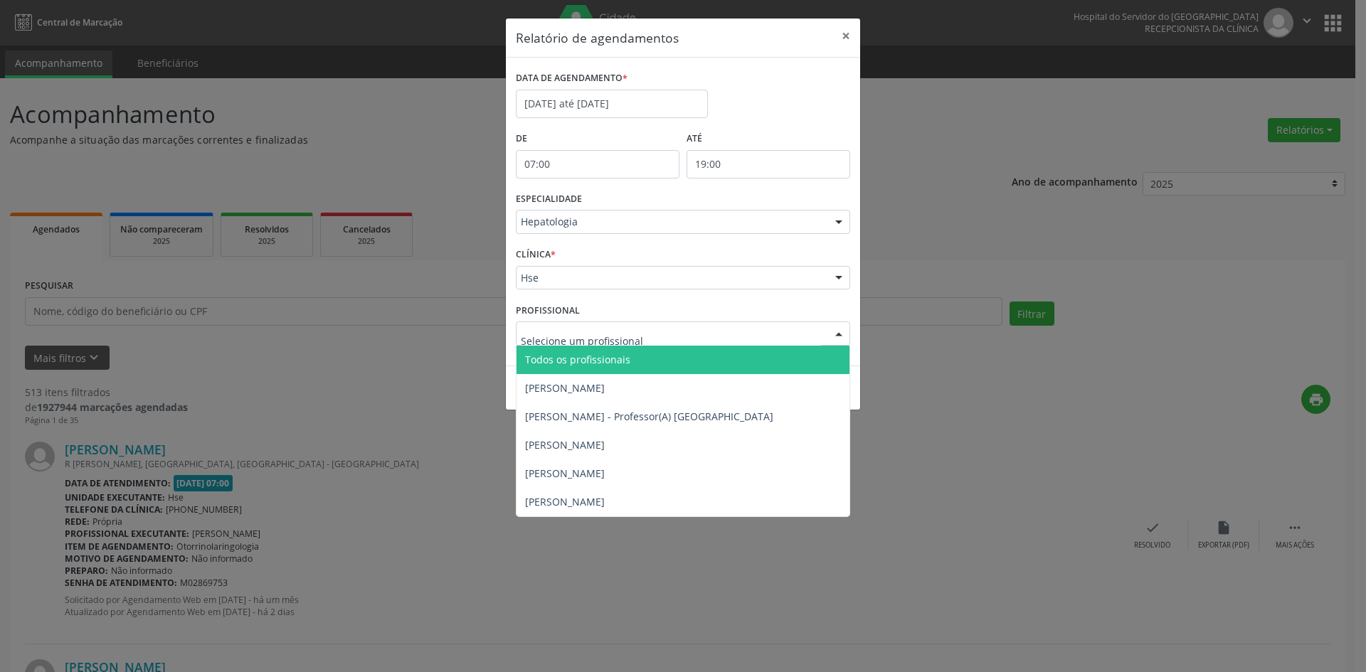
click at [553, 353] on span "Todos os profissionais" at bounding box center [577, 360] width 105 height 14
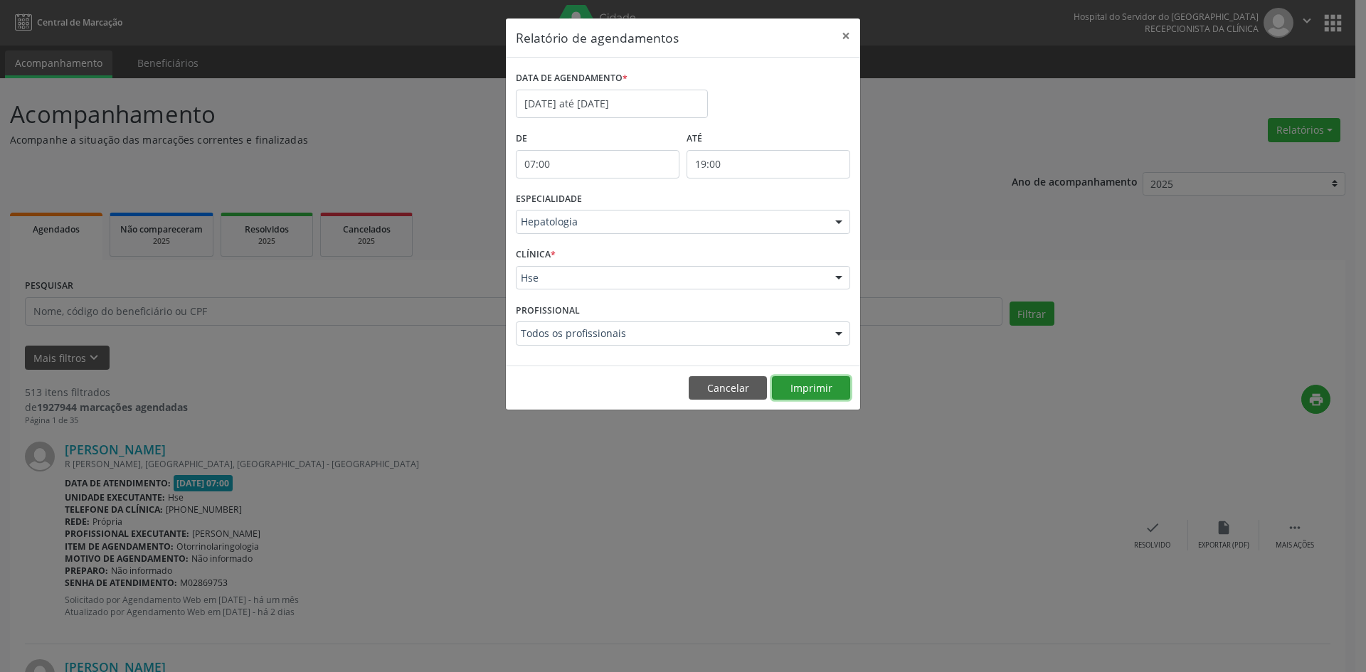
click at [810, 386] on button "Imprimir" at bounding box center [811, 388] width 78 height 24
